Goal: Transaction & Acquisition: Download file/media

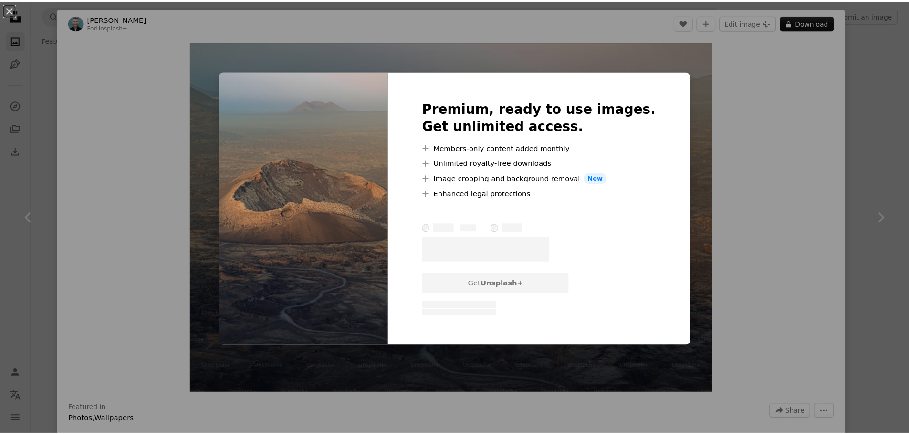
scroll to position [382, 0]
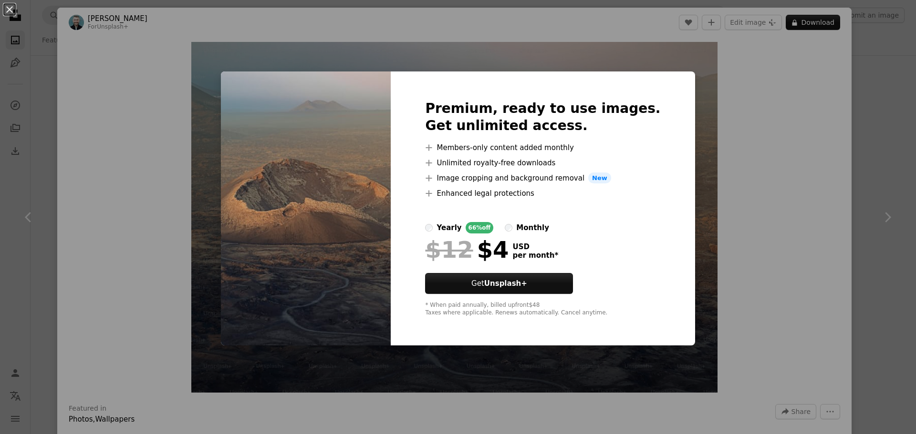
click at [722, 346] on div "An X shape Premium, ready to use images. Get unlimited access. A plus sign Memb…" at bounding box center [458, 217] width 916 height 434
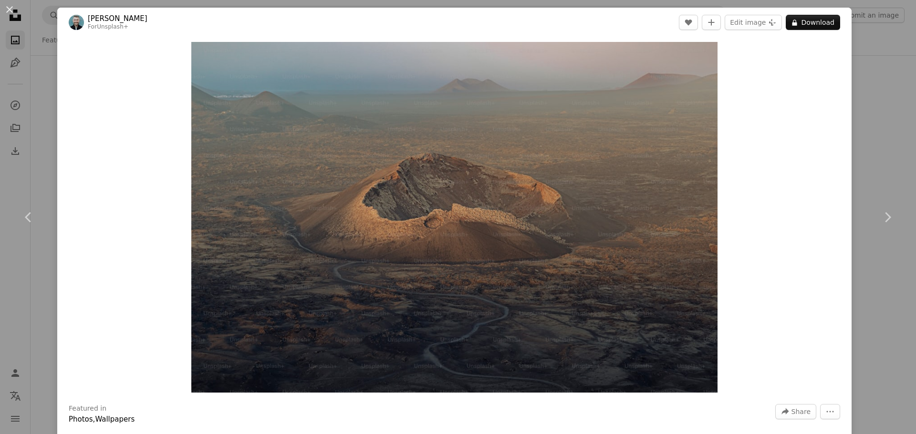
click at [7, 9] on button "An X shape" at bounding box center [9, 9] width 11 height 11
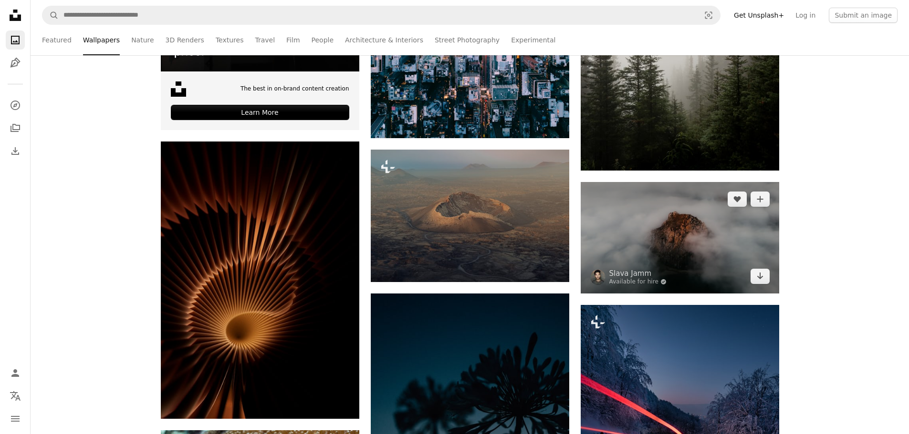
click at [641, 218] on img at bounding box center [679, 238] width 198 height 112
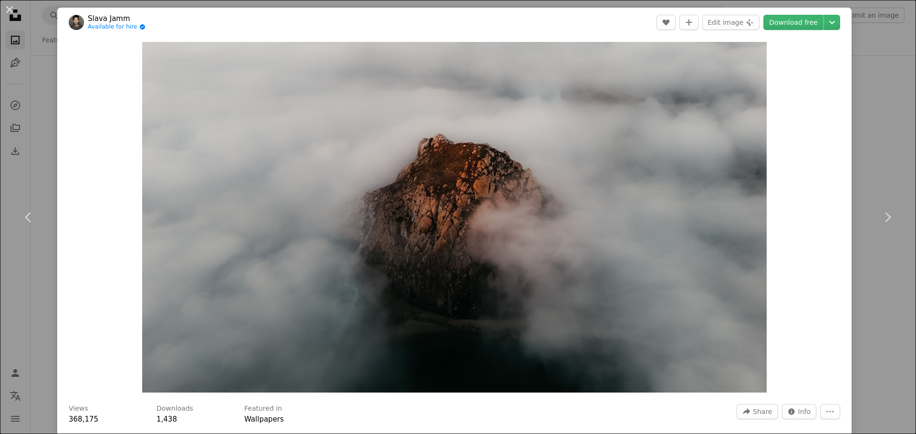
click at [876, 28] on div "An X shape Chevron left Chevron right Slava Jamm Available for hire A checkmark…" at bounding box center [458, 217] width 916 height 434
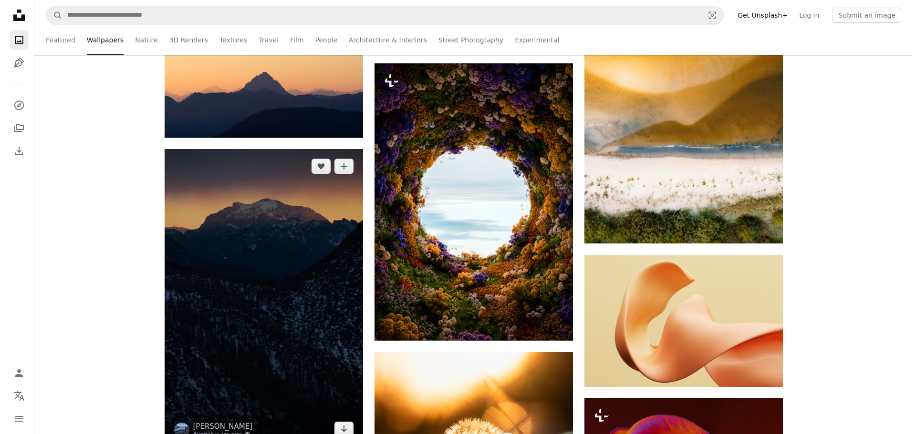
scroll to position [1574, 0]
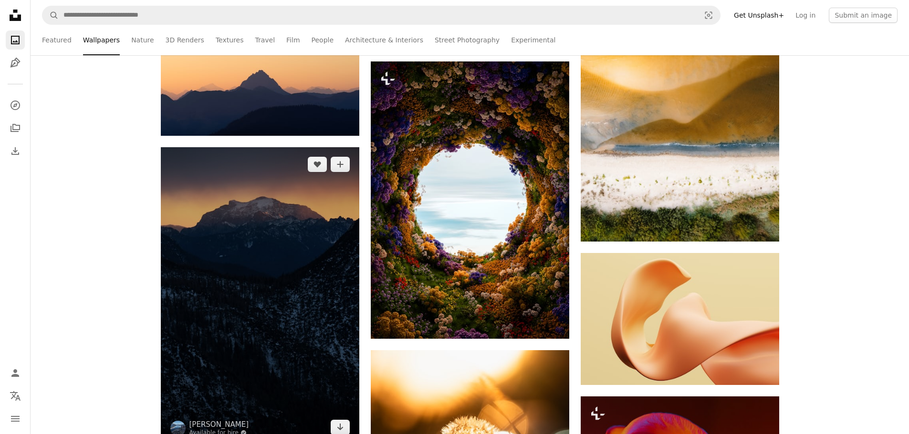
click at [263, 268] on img at bounding box center [260, 296] width 198 height 298
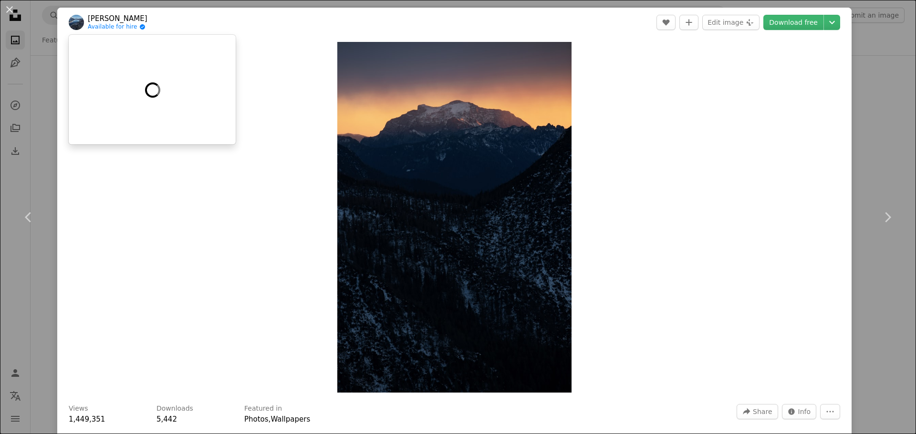
click at [110, 14] on link "[PERSON_NAME]" at bounding box center [118, 19] width 60 height 10
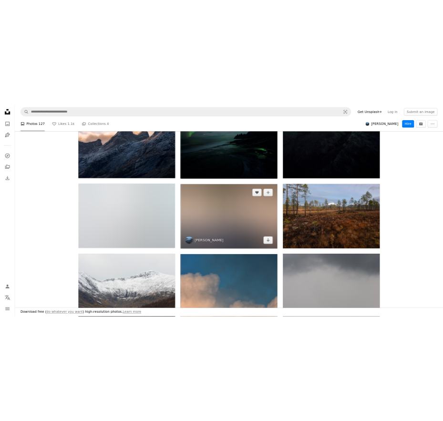
scroll to position [715, 0]
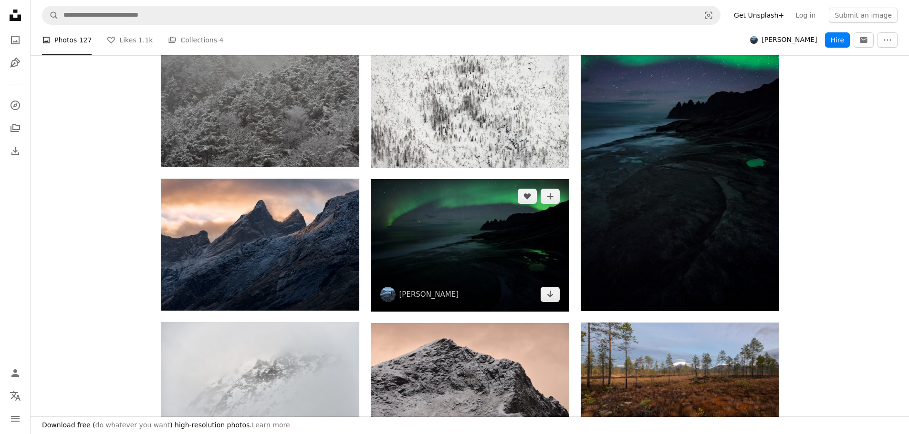
click at [455, 232] on img at bounding box center [470, 245] width 198 height 133
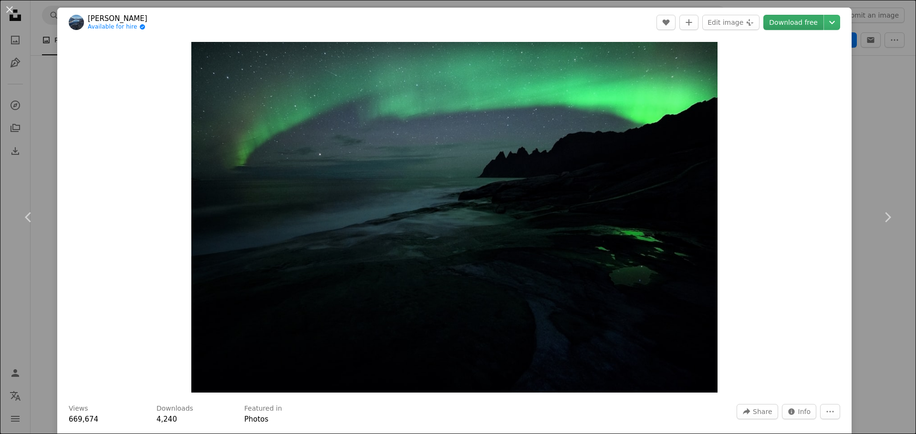
click at [796, 20] on link "Download free" at bounding box center [793, 22] width 60 height 15
